Goal: Task Accomplishment & Management: Manage account settings

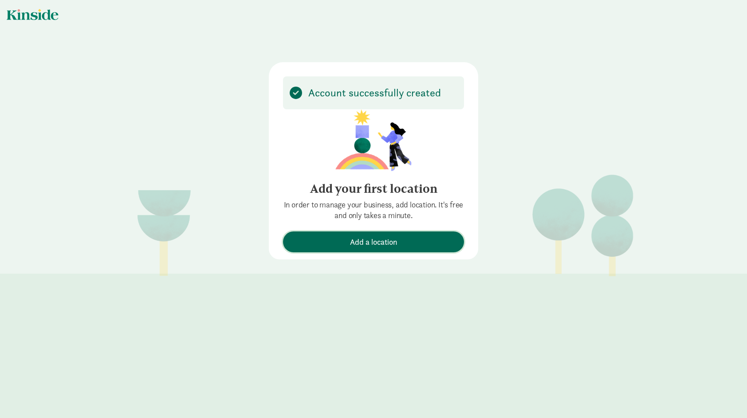
click at [368, 241] on span "Add a location" at bounding box center [373, 242] width 47 height 12
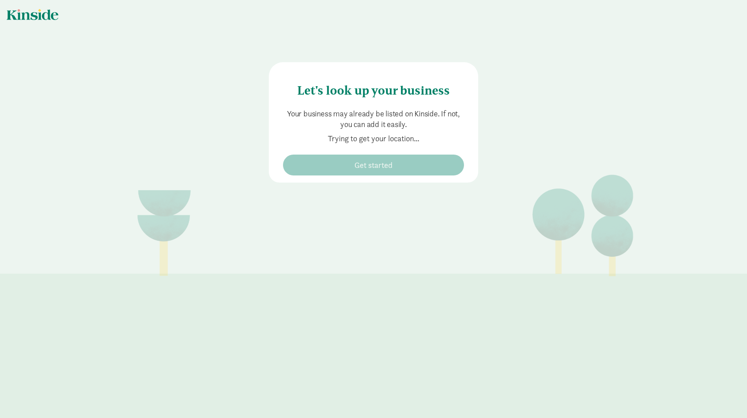
type input "623 Mountain View Dr, Bozeman, MT 59718"
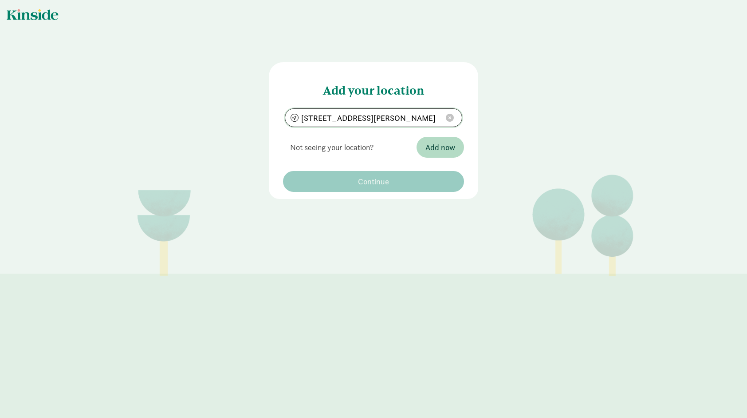
click at [448, 115] on span at bounding box center [450, 118] width 8 height 8
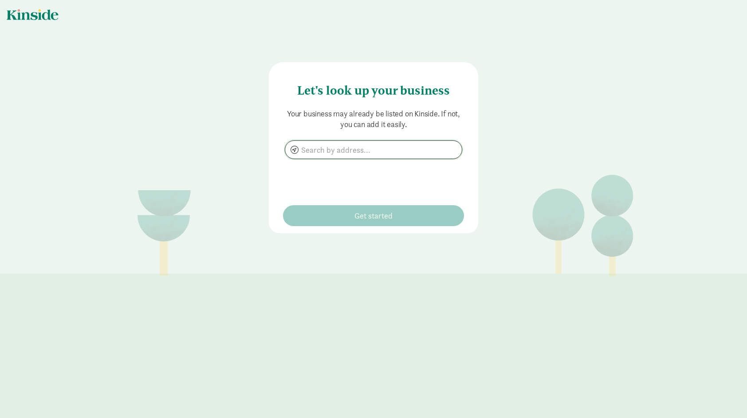
click at [341, 154] on input at bounding box center [373, 150] width 177 height 18
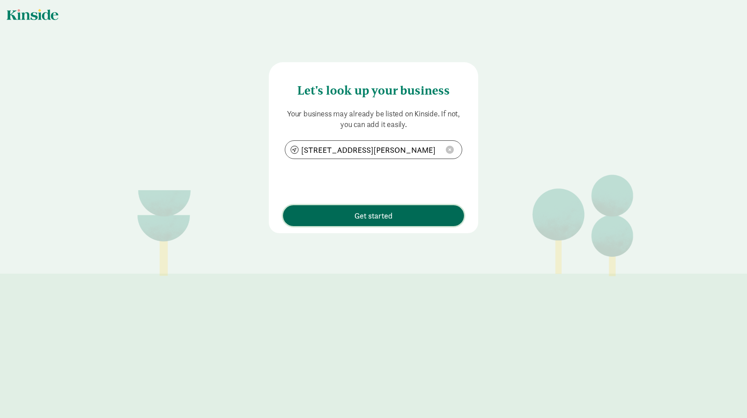
click at [373, 217] on span "Get started" at bounding box center [374, 216] width 38 height 12
type input "207 N Davis St, Belgrade, MT 59714"
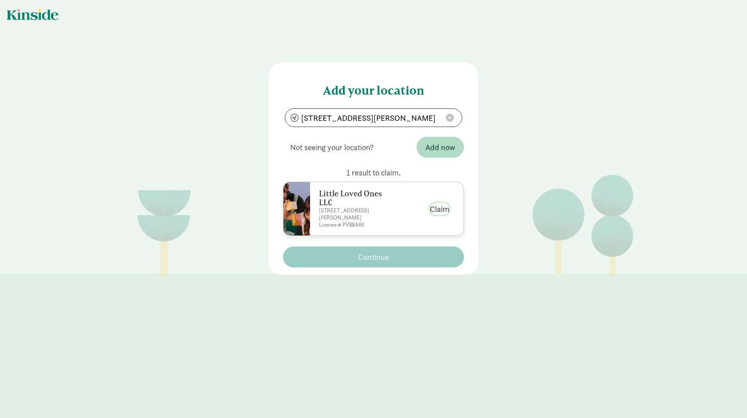
click at [442, 205] on button "Claim" at bounding box center [440, 209] width 20 height 12
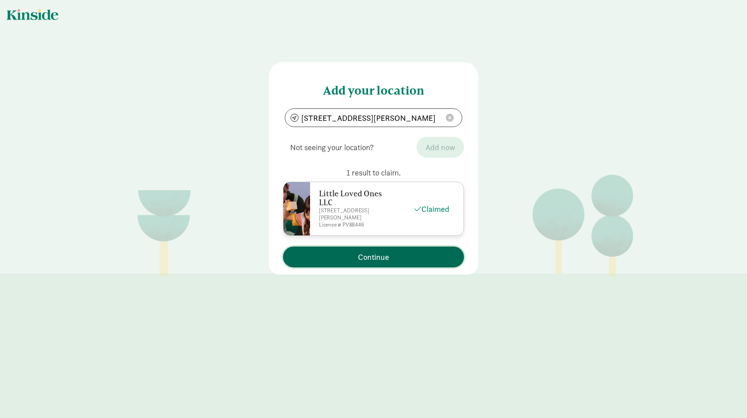
click at [365, 251] on span "Continue" at bounding box center [373, 257] width 31 height 12
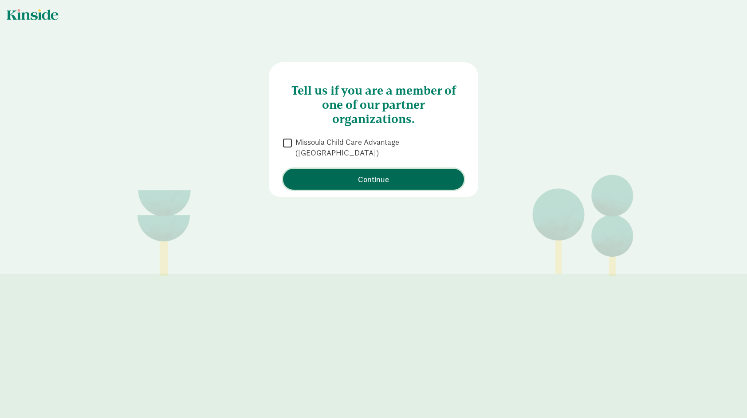
click at [404, 173] on span "Continue" at bounding box center [374, 179] width 172 height 12
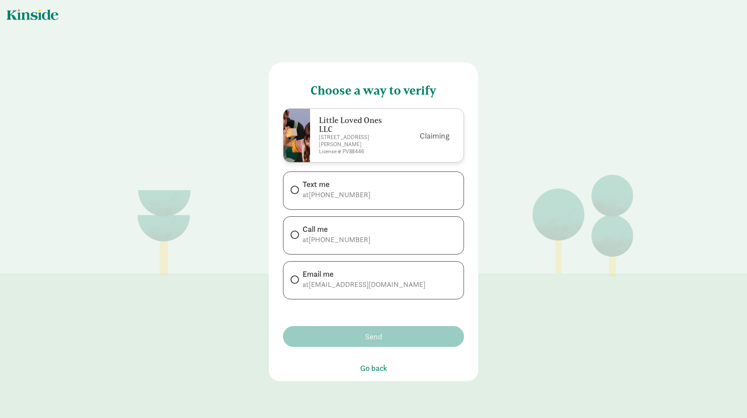
click at [295, 186] on span at bounding box center [295, 190] width 8 height 8
click at [295, 187] on input "Text me at +14063883625" at bounding box center [294, 190] width 6 height 6
radio input "true"
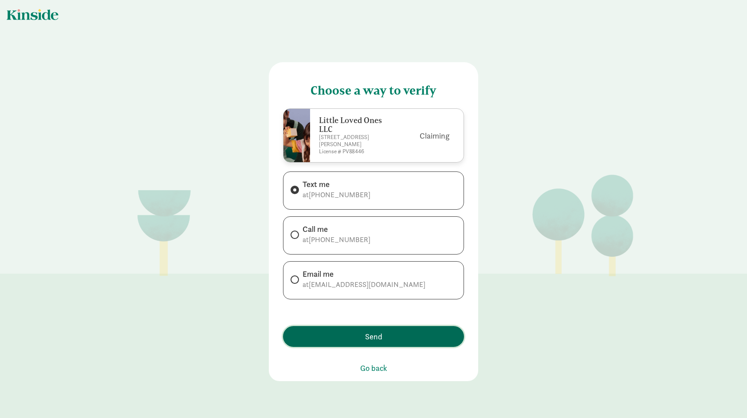
click at [354, 326] on button "Send" at bounding box center [373, 336] width 181 height 21
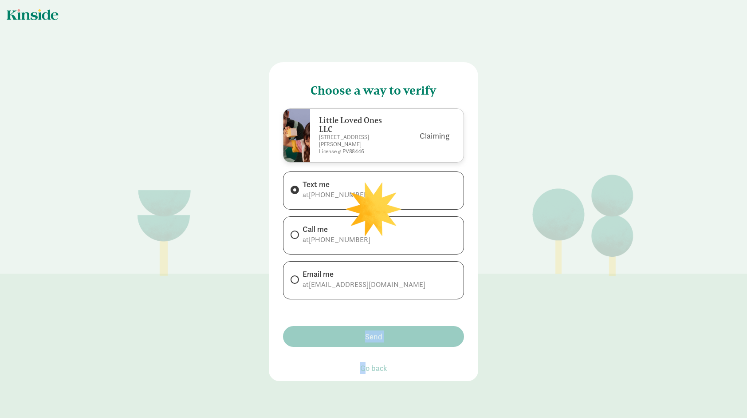
drag, startPoint x: 362, startPoint y: 348, endPoint x: 357, endPoint y: 340, distance: 9.7
click at [357, 340] on main "Choose a way to verify Little Loved Ones LLC 207 N. Davis, Belgrade, MT License…" at bounding box center [373, 209] width 747 height 418
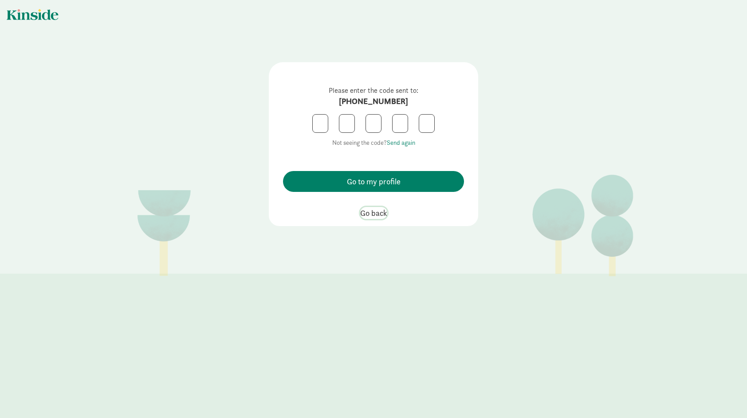
click at [372, 210] on span "Go back" at bounding box center [373, 213] width 27 height 12
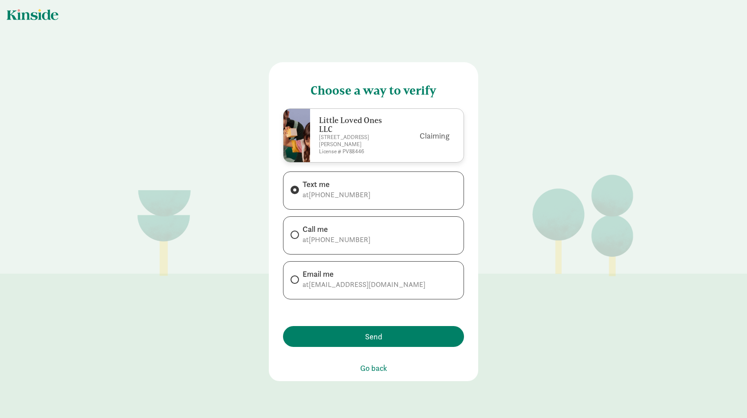
click at [294, 275] on span at bounding box center [295, 279] width 8 height 8
click at [294, 277] on input "Email me at little_loved_ones@hotmail.com" at bounding box center [294, 280] width 6 height 6
radio input "true"
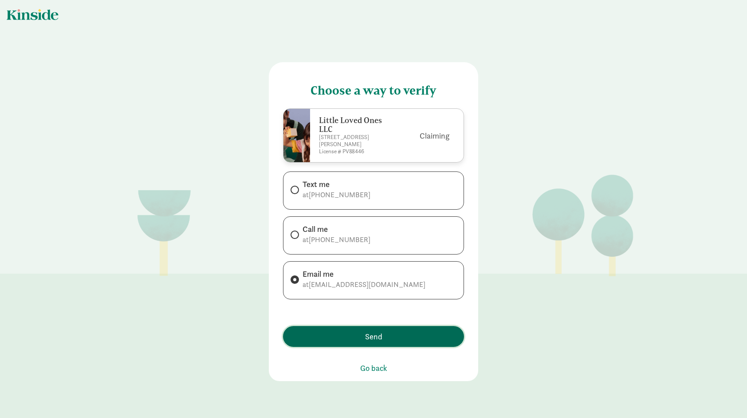
click at [351, 330] on span "Send" at bounding box center [374, 336] width 172 height 12
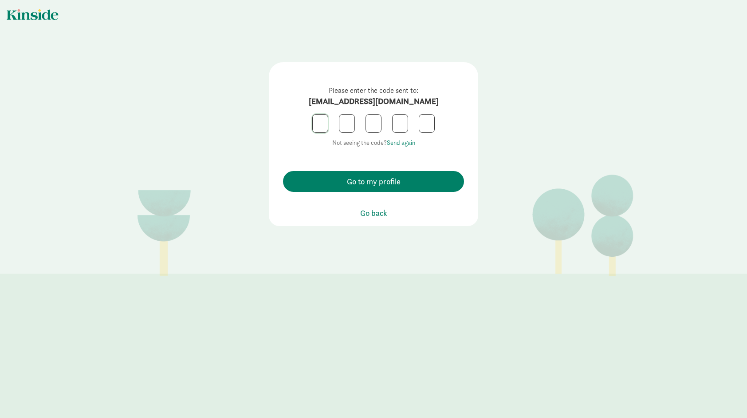
click at [315, 117] on input "text" at bounding box center [320, 124] width 15 height 18
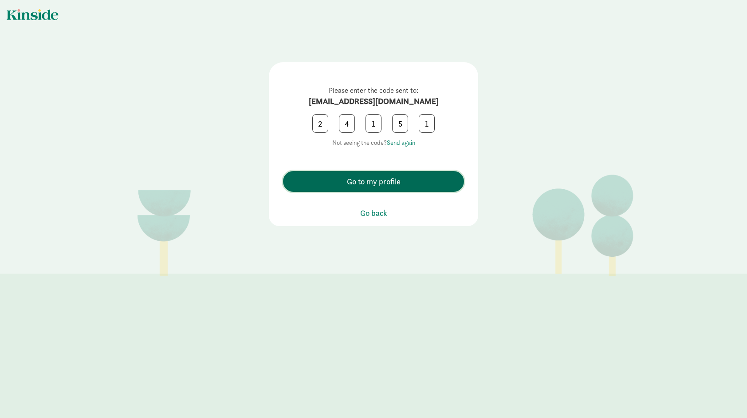
click at [396, 182] on span "Go to my profile" at bounding box center [374, 181] width 54 height 12
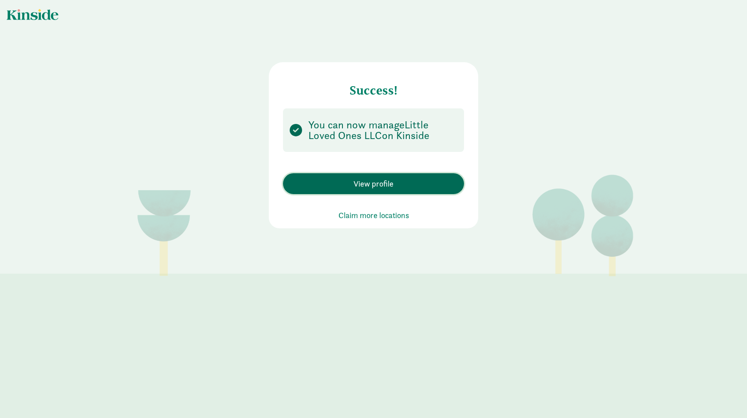
click at [379, 187] on span "View profile" at bounding box center [374, 184] width 40 height 12
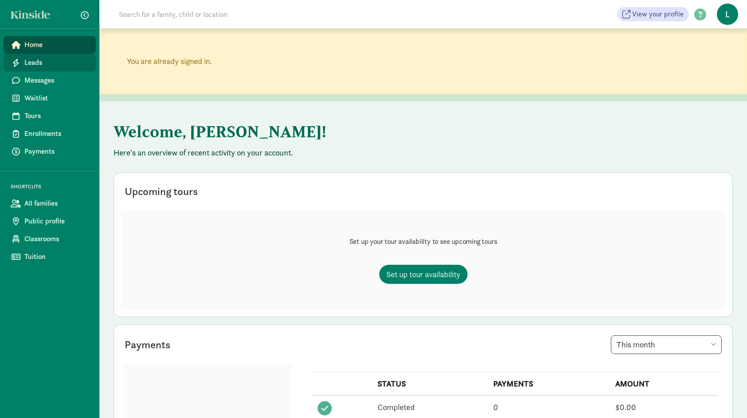
click at [46, 63] on span "Leads" at bounding box center [56, 62] width 64 height 11
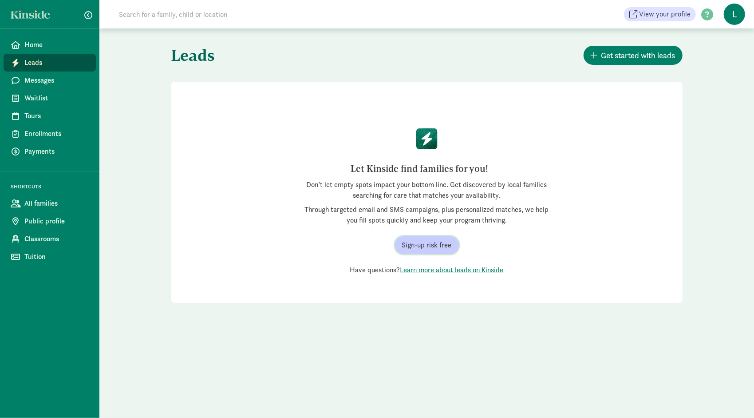
click at [409, 248] on span "Sign-up risk free" at bounding box center [427, 245] width 50 height 11
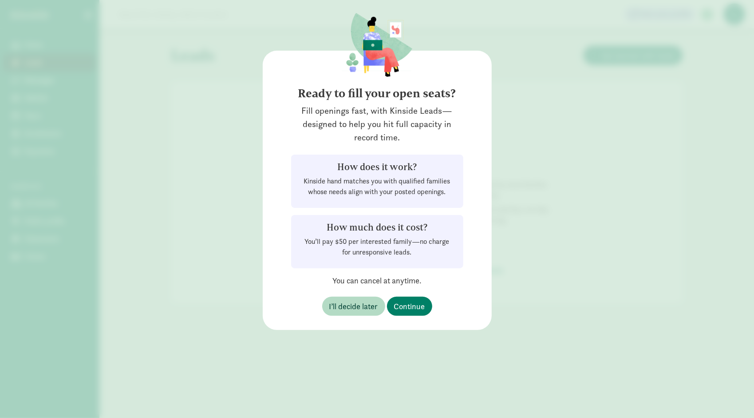
click at [508, 39] on div "Ready to fill your open seats? Fill openings fast, with Kinside Leads—designed …" at bounding box center [377, 209] width 754 height 418
click at [340, 303] on span "I’ll decide later" at bounding box center [353, 306] width 49 height 12
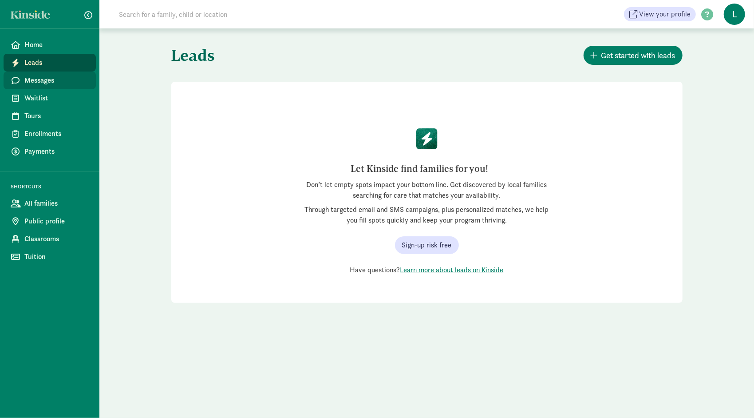
click at [45, 86] on link "Messages" at bounding box center [50, 80] width 92 height 18
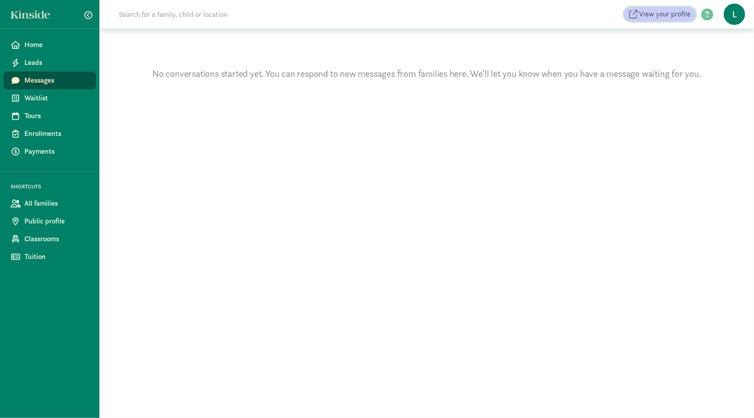
click at [659, 17] on span "View your profile" at bounding box center [664, 14] width 51 height 11
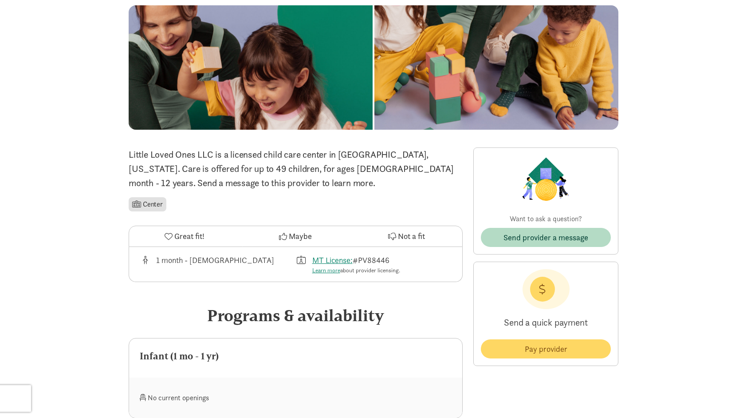
scroll to position [53, 0]
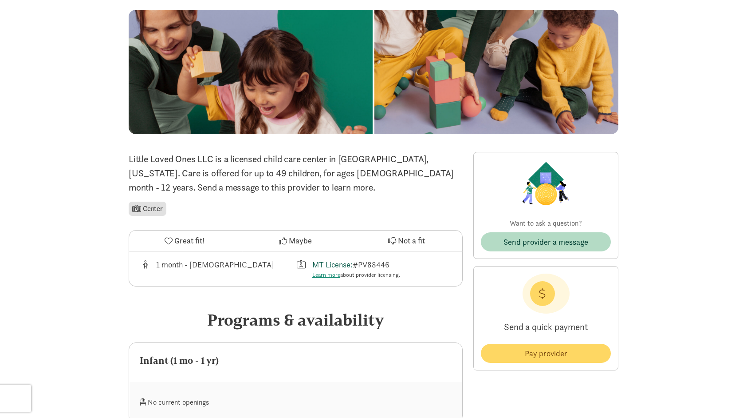
click at [334, 264] on link "MT License:" at bounding box center [332, 264] width 40 height 10
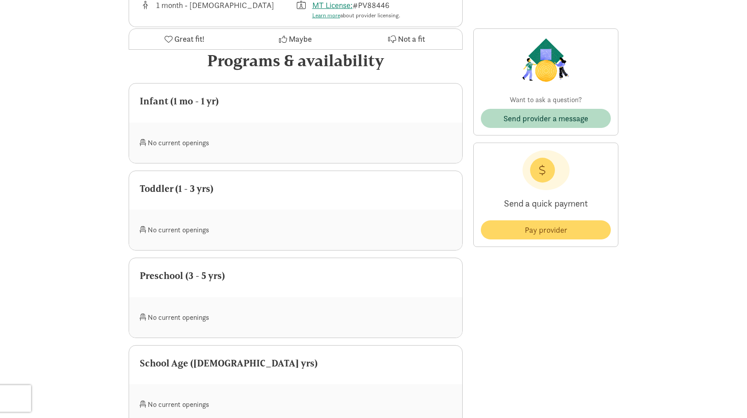
scroll to position [0, 0]
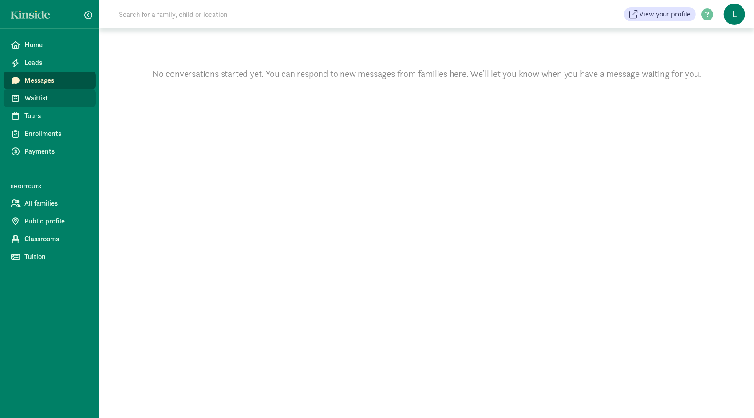
click at [54, 99] on span "Waitlist" at bounding box center [56, 98] width 64 height 11
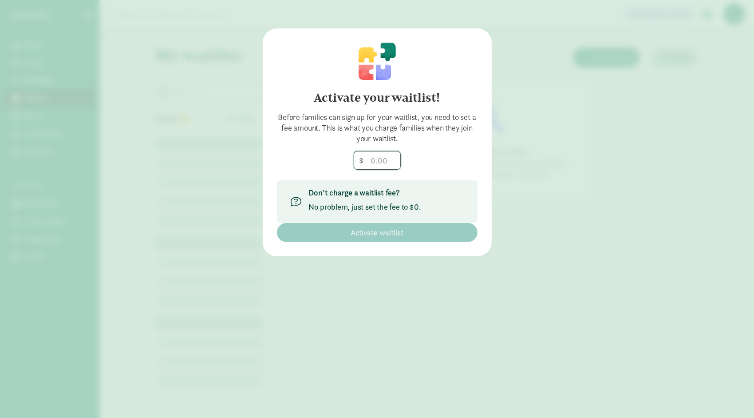
drag, startPoint x: 369, startPoint y: 161, endPoint x: 414, endPoint y: 161, distance: 44.4
click at [414, 161] on div "$" at bounding box center [377, 160] width 201 height 19
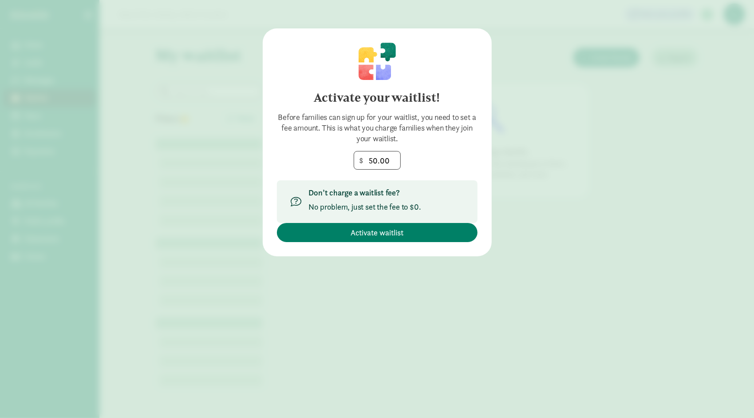
type input "50"
click at [610, 77] on div "Activate your waitlist! Before families can sign up for your waitlist, you need…" at bounding box center [377, 209] width 754 height 418
click at [273, 145] on div "Activate your waitlist! Before families can sign up for your waitlist, you need…" at bounding box center [377, 142] width 229 height 228
drag, startPoint x: 394, startPoint y: 159, endPoint x: 568, endPoint y: 166, distance: 174.6
click at [568, 166] on div "Activate your waitlist! Before families can sign up for your waitlist, you need…" at bounding box center [377, 209] width 754 height 418
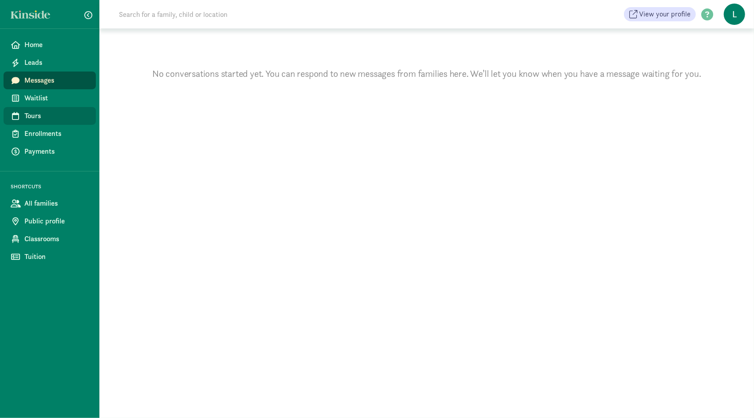
click at [38, 115] on span "Tours" at bounding box center [56, 116] width 64 height 11
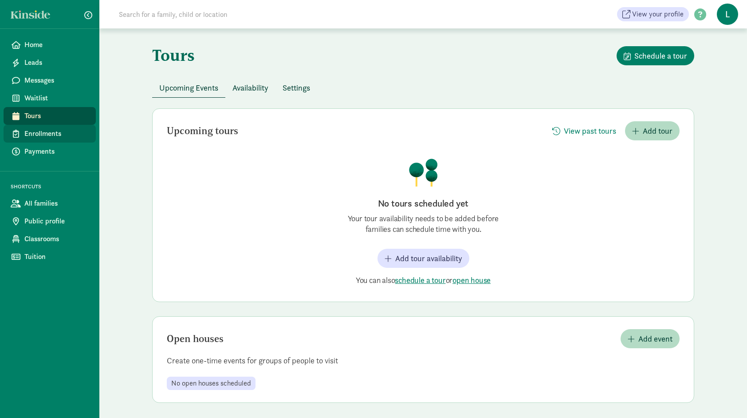
click at [39, 132] on span "Enrollments" at bounding box center [56, 133] width 64 height 11
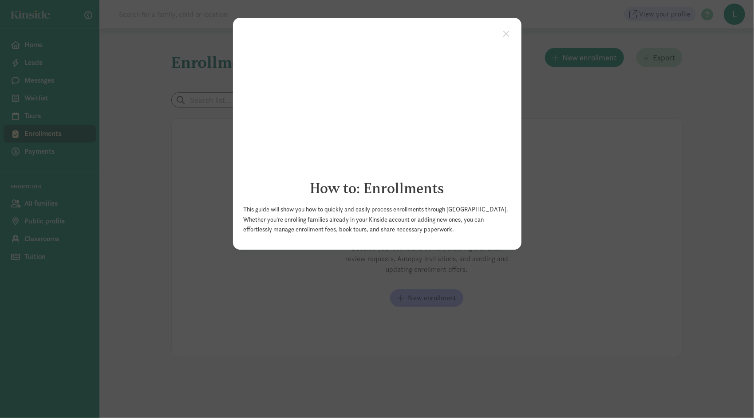
click appcues "× How to: Enrollments This guide will show you how to quickly and easily proces…"
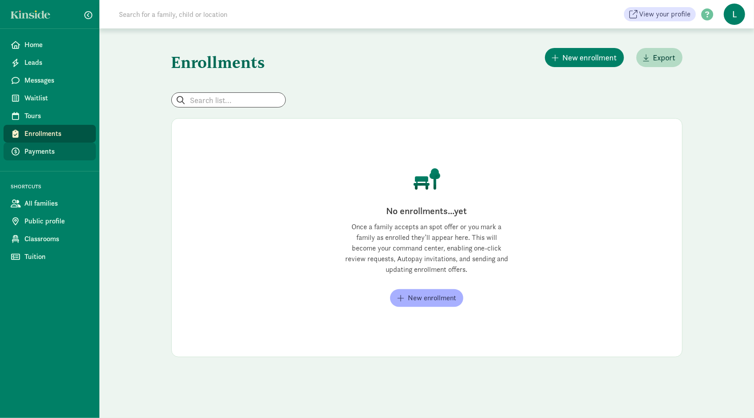
click at [51, 149] on span "Payments" at bounding box center [56, 151] width 64 height 11
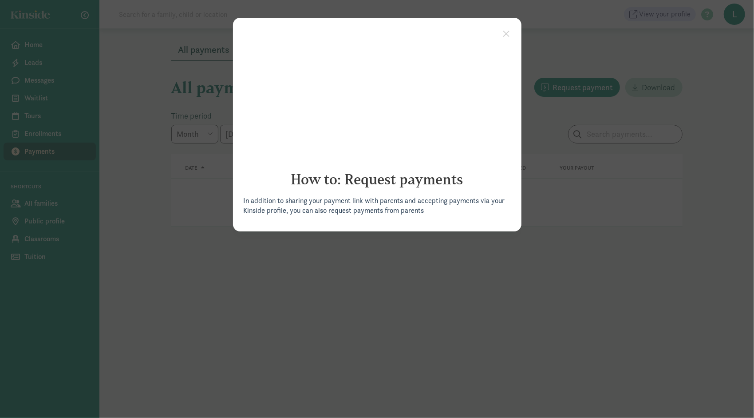
click appcues "× How to: Request payments In addition to sharing your payment link with parent…"
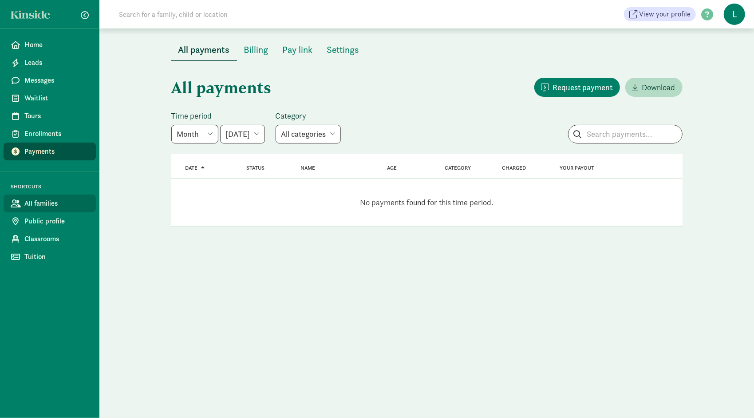
click at [50, 201] on span "All families" at bounding box center [56, 203] width 64 height 11
